Goal: Find specific page/section: Find specific page/section

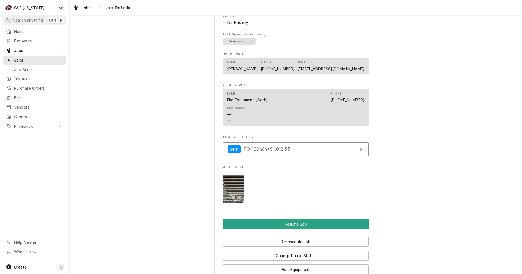
scroll to position [327, 0]
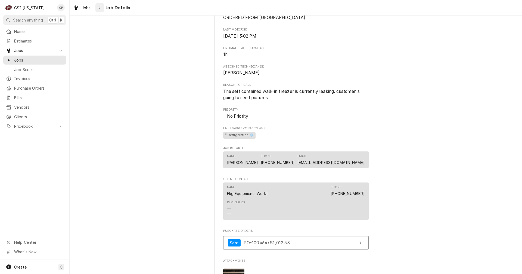
click at [101, 7] on div "Navigate back" at bounding box center [99, 7] width 5 height 5
